Goal: Task Accomplishment & Management: Complete application form

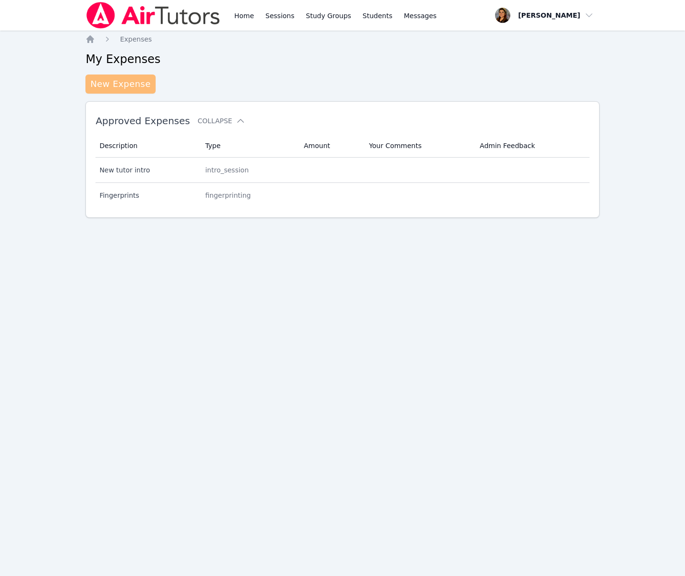
click at [119, 85] on link "New Expense" at bounding box center [120, 83] width 70 height 19
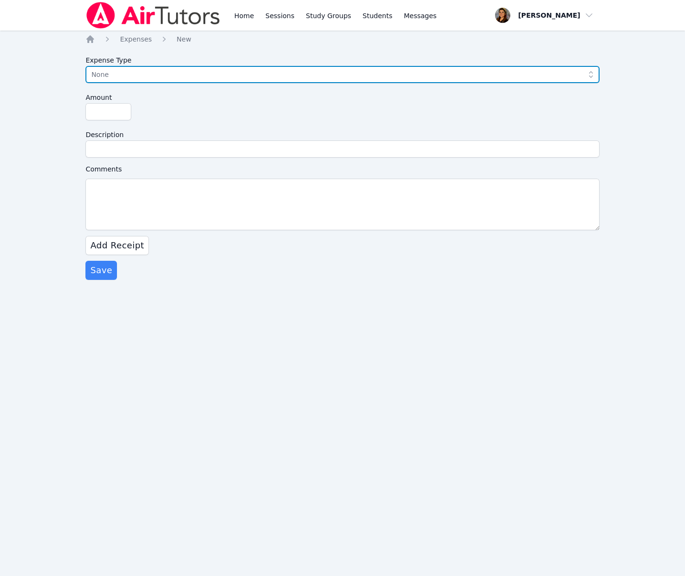
click at [142, 72] on span "None" at bounding box center [335, 74] width 489 height 11
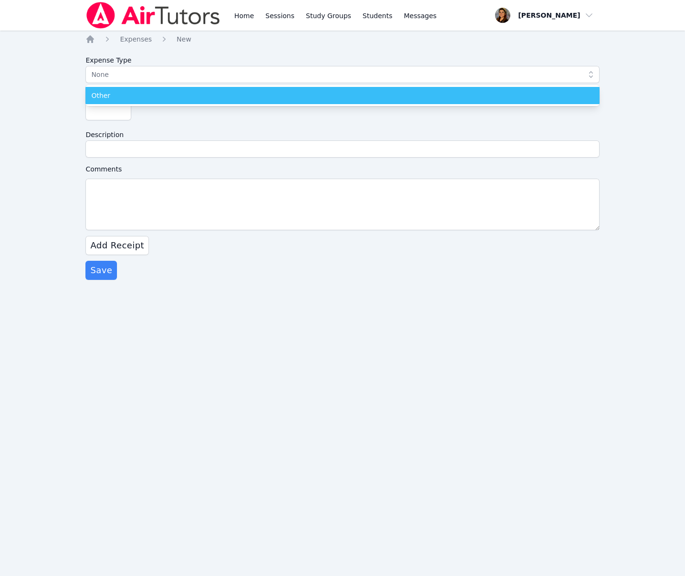
click at [142, 92] on div "Other" at bounding box center [342, 96] width 502 height 10
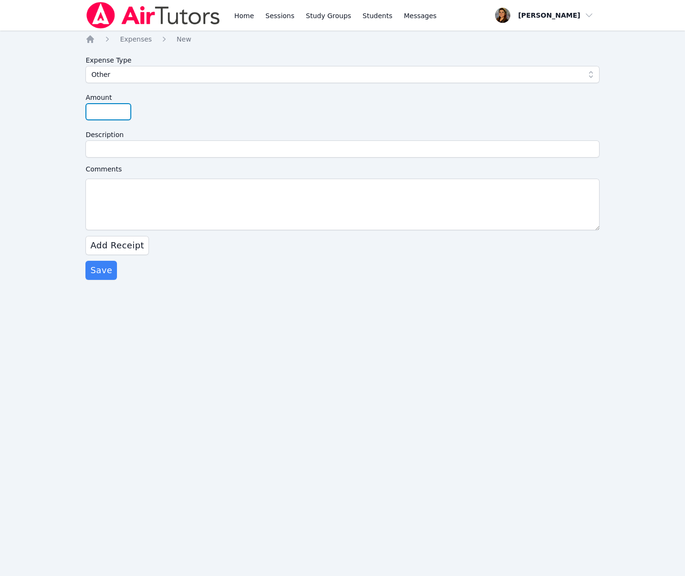
click at [101, 114] on input "Amount" at bounding box center [108, 111] width 46 height 17
type input "40"
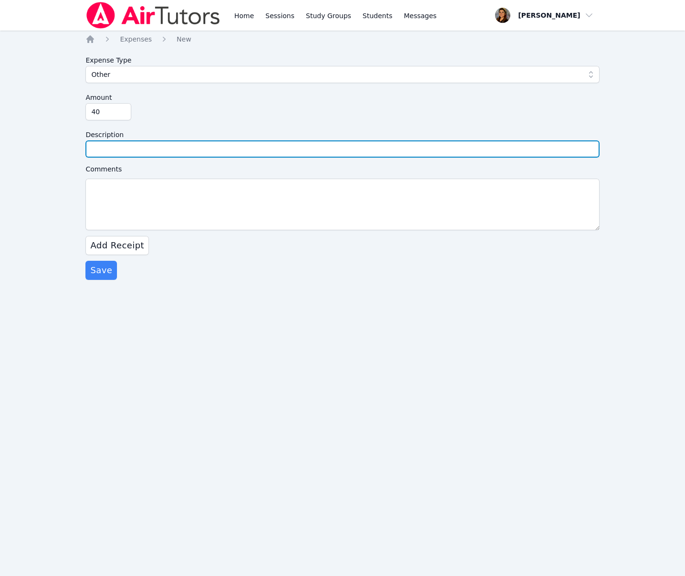
click at [102, 146] on input "Description" at bounding box center [342, 148] width 514 height 17
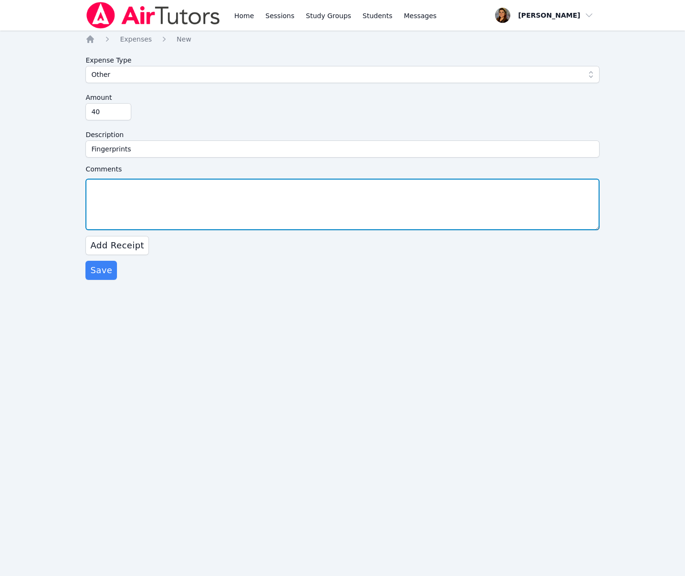
click at [208, 192] on textarea "Comments" at bounding box center [342, 205] width 514 height 52
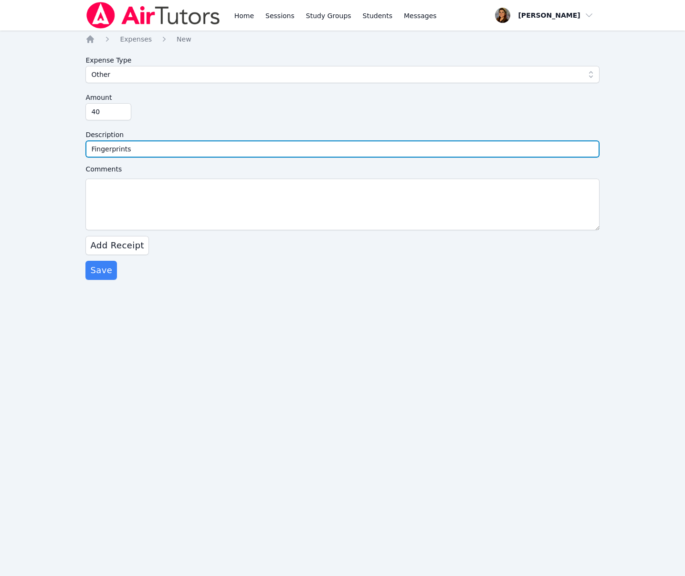
click at [93, 149] on input "Fingerprints" at bounding box center [342, 148] width 514 height 17
click at [95, 150] on input "SFingerprints" at bounding box center [342, 148] width 514 height 17
type input "Santa [PERSON_NAME] USD Fingerprints"
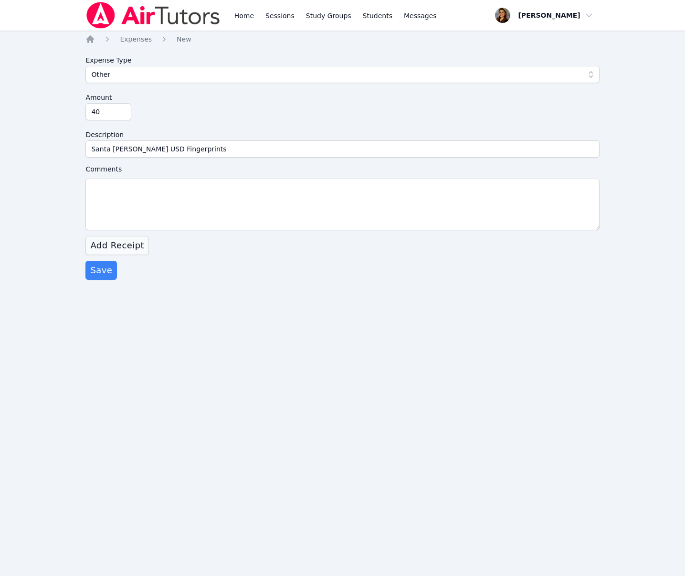
click at [101, 249] on span "Add Receipt" at bounding box center [117, 245] width 54 height 13
click at [130, 261] on label "Select File" at bounding box center [138, 260] width 49 height 15
click at [0, 0] on input "Select File" at bounding box center [0, 0] width 0 height 0
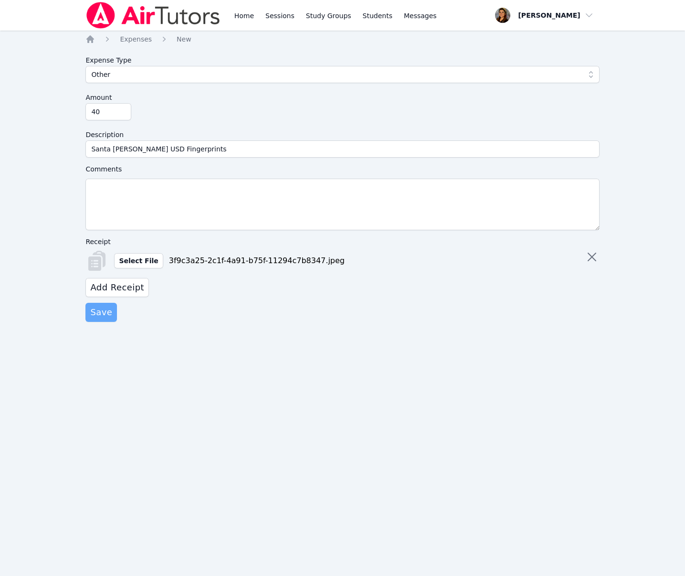
click at [99, 313] on span "Save" at bounding box center [101, 312] width 22 height 13
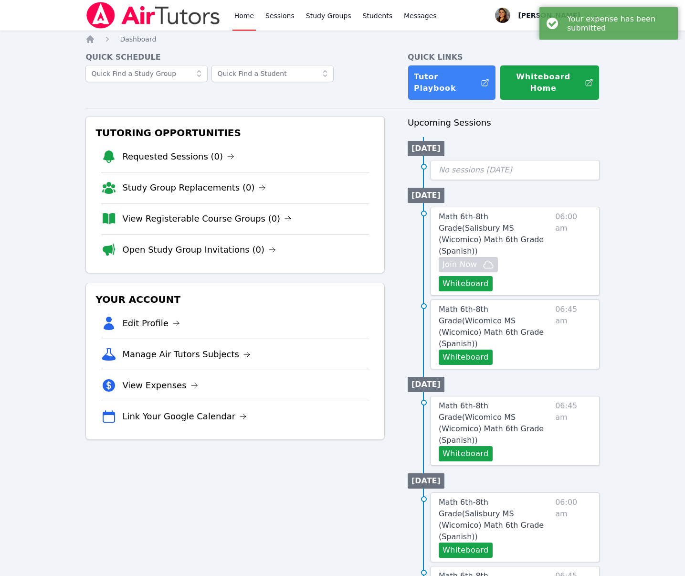
click at [157, 379] on link "View Expenses" at bounding box center [159, 385] width 75 height 13
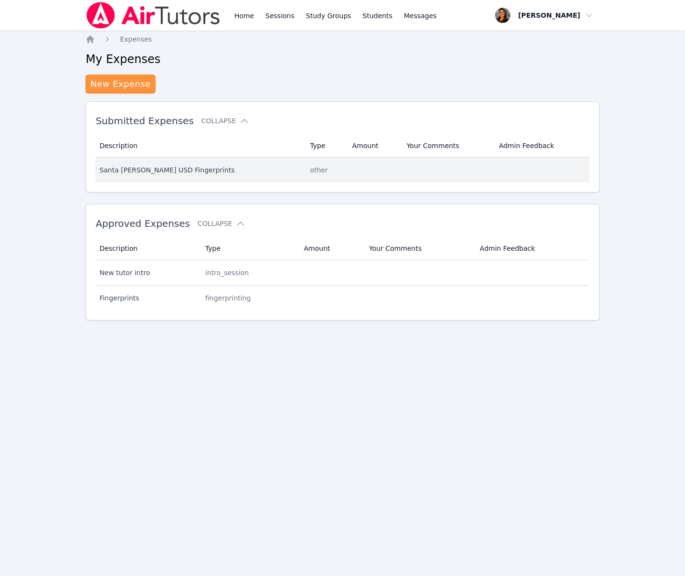
click at [135, 170] on div "Santa [PERSON_NAME] USD Fingerprints" at bounding box center [198, 170] width 199 height 10
click at [146, 174] on div "Santa [PERSON_NAME] USD Fingerprints" at bounding box center [198, 170] width 199 height 10
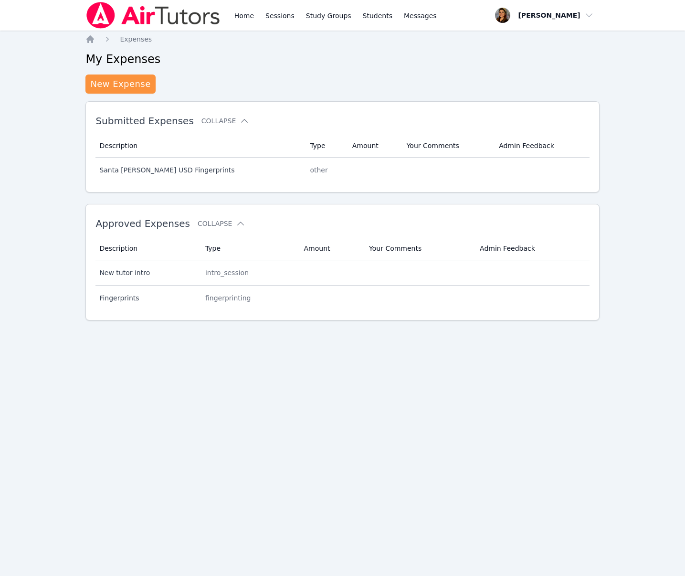
drag, startPoint x: 122, startPoint y: 138, endPoint x: 132, endPoint y: 145, distance: 11.8
click at [122, 138] on th "Description" at bounding box center [200, 145] width 209 height 23
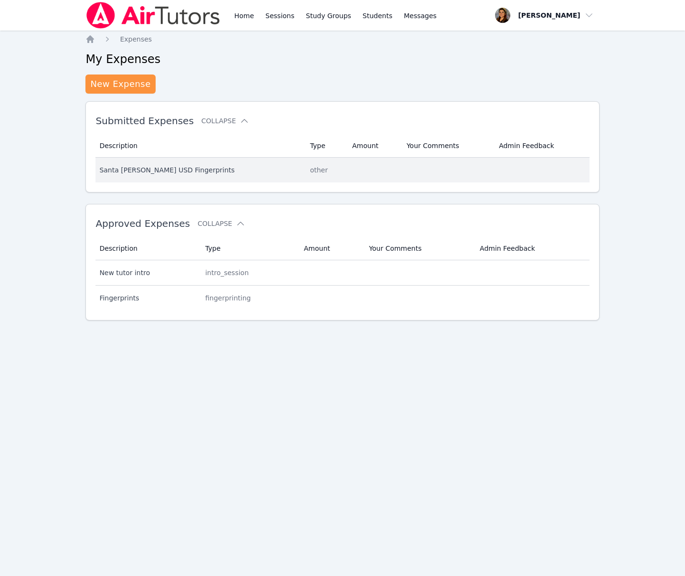
click at [175, 176] on td "Description Santa [PERSON_NAME] USD Fingerprints" at bounding box center [200, 170] width 209 height 25
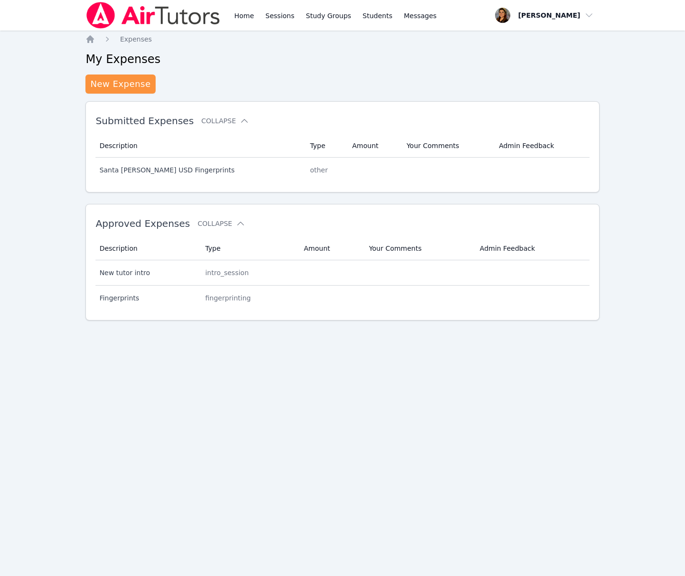
click at [347, 147] on th "Amount" at bounding box center [374, 145] width 54 height 23
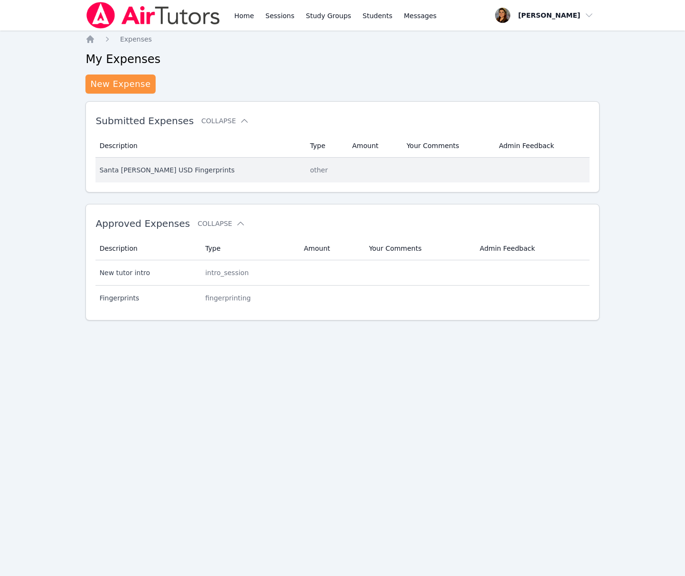
click at [347, 169] on td "Amount" at bounding box center [374, 170] width 54 height 25
click at [571, 165] on td "Admin Feedback" at bounding box center [541, 170] width 96 height 25
click at [223, 175] on td "Description Santa [PERSON_NAME] USD Fingerprints" at bounding box center [200, 170] width 209 height 25
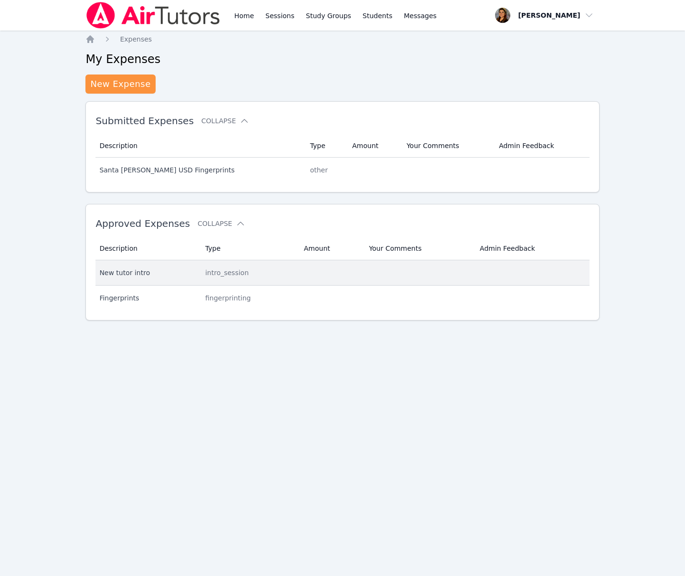
click at [216, 269] on div "intro_session" at bounding box center [248, 273] width 87 height 10
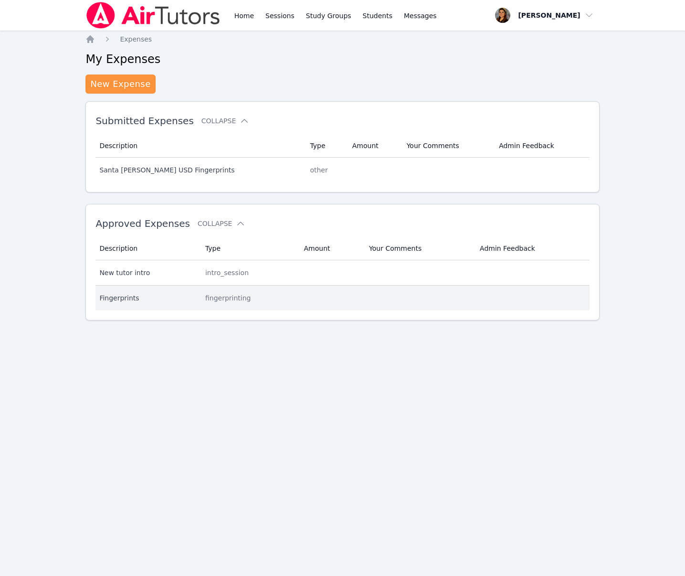
click at [222, 308] on td "Type fingerprinting" at bounding box center [249, 298] width 99 height 25
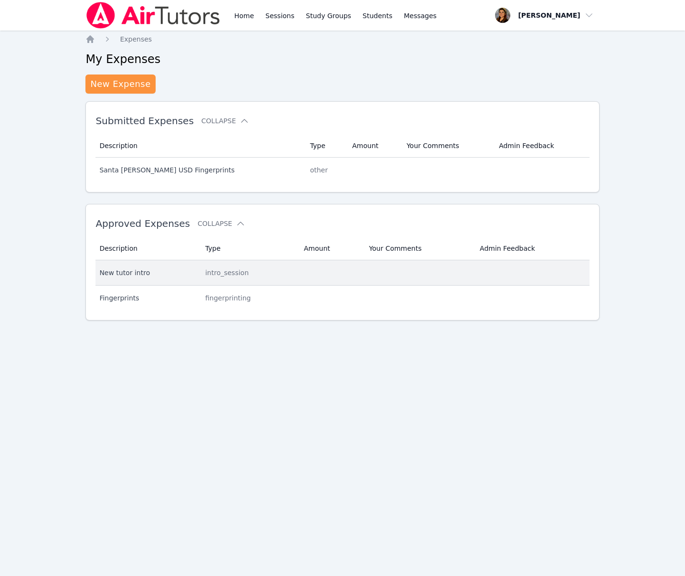
click at [112, 273] on div "New tutor intro" at bounding box center [146, 273] width 95 height 10
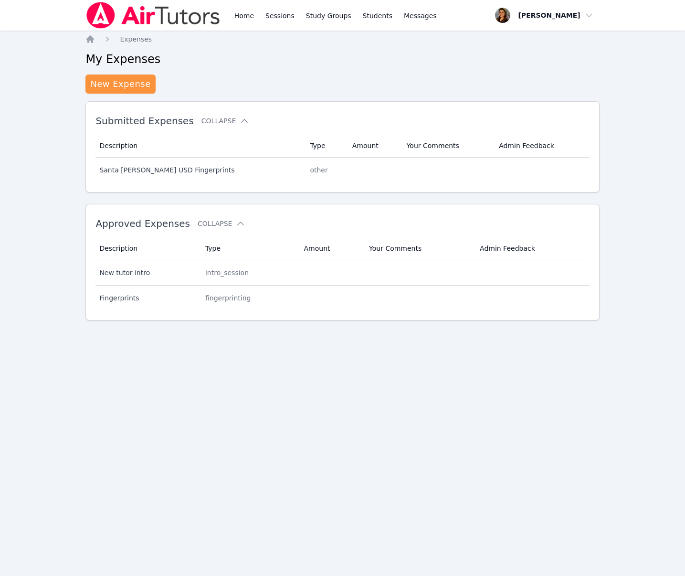
click at [117, 252] on th "Description" at bounding box center [148, 248] width 104 height 23
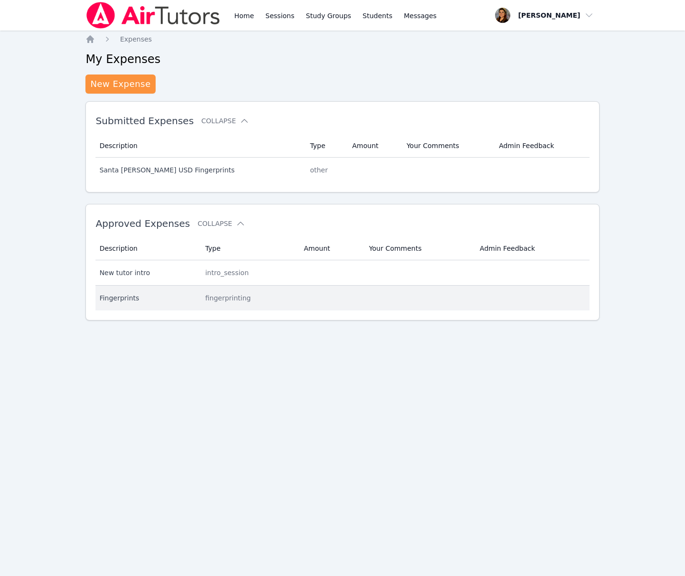
click at [115, 307] on td "Description Fingerprints" at bounding box center [148, 298] width 104 height 25
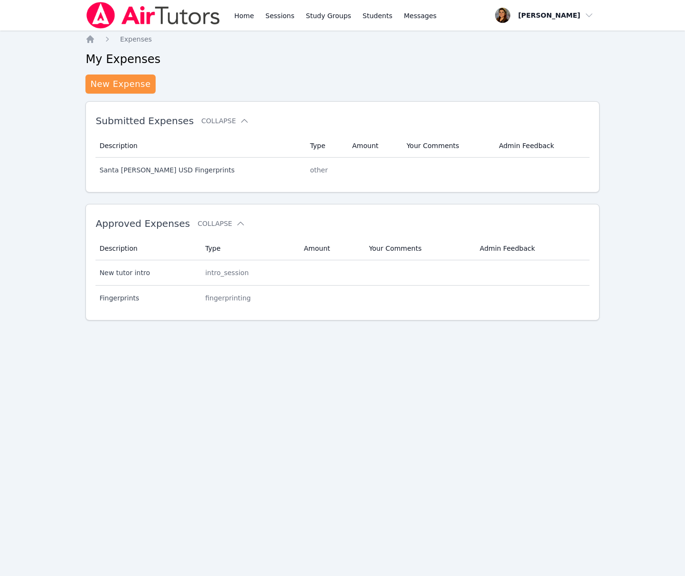
click at [54, 146] on div "Home Sessions Study Groups Students Messages Open user menu [PERSON_NAME] Open …" at bounding box center [342, 288] width 685 height 576
